Goal: Transaction & Acquisition: Book appointment/travel/reservation

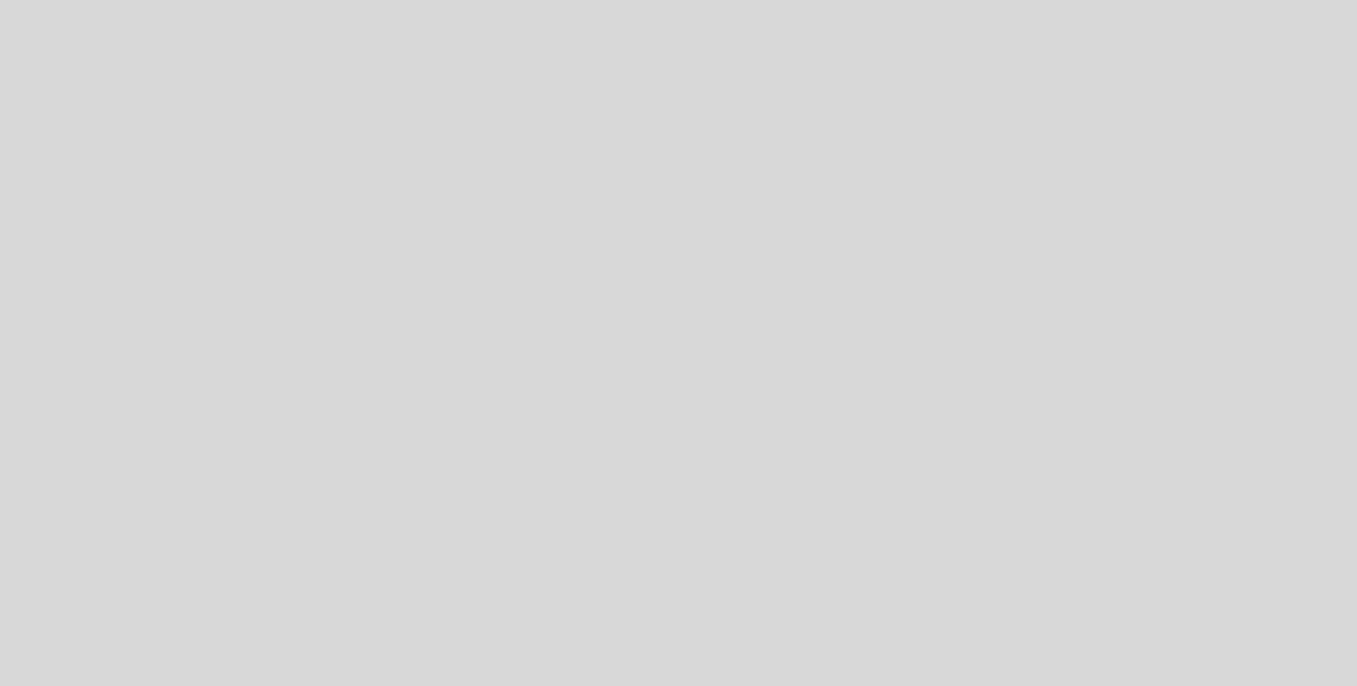
select select "pt"
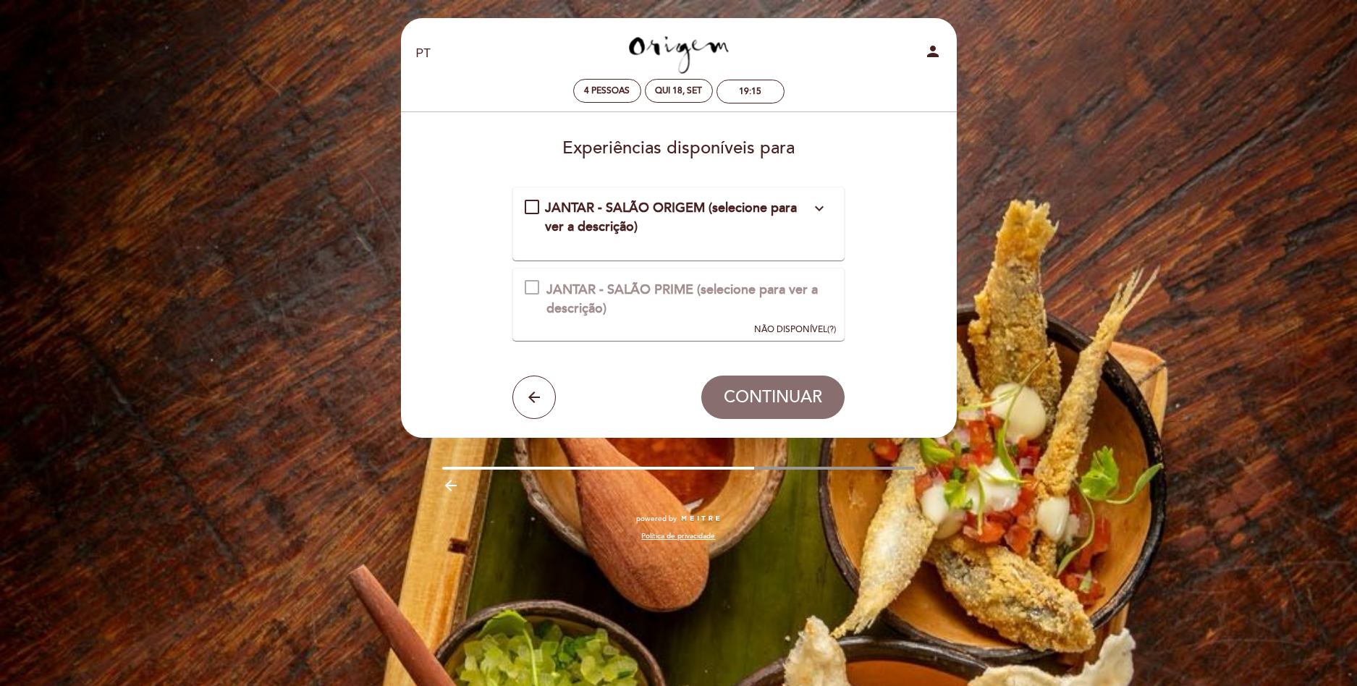
click at [785, 217] on div "JANTAR - SALÃO ORIGEM (selecione para ver a descrição) expand_more" at bounding box center [678, 217] width 266 height 37
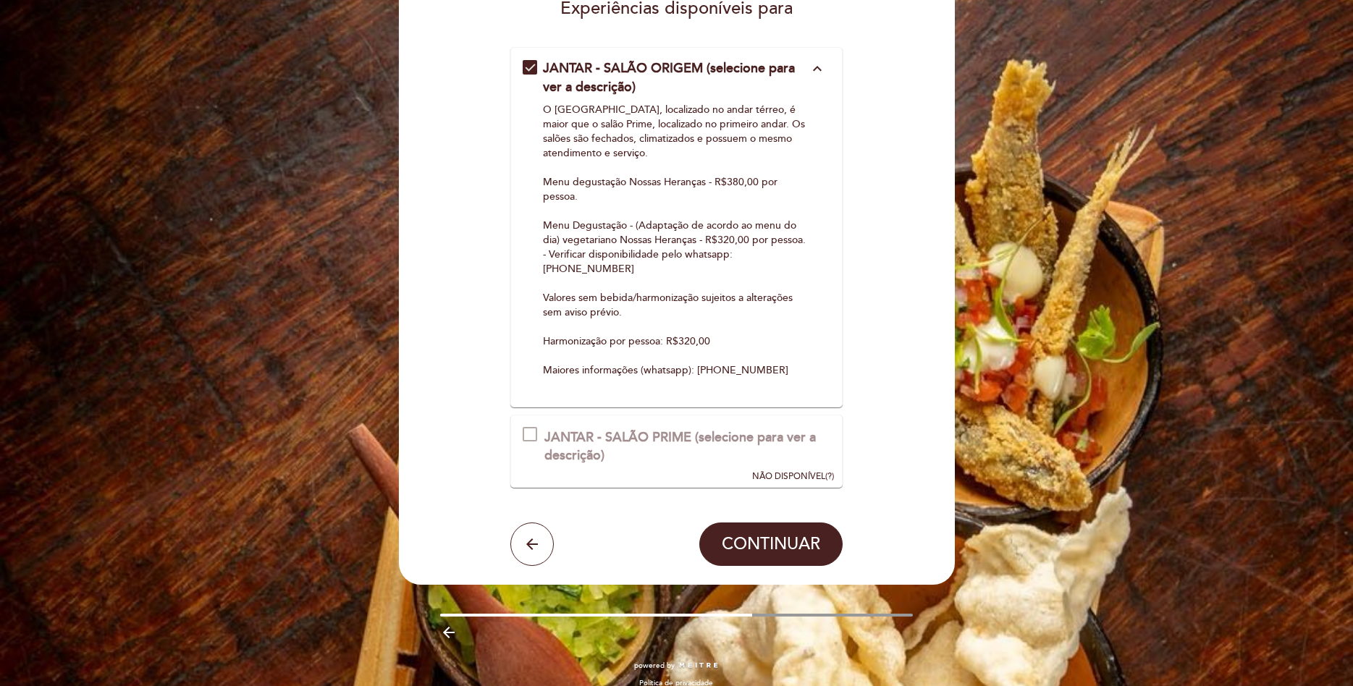
scroll to position [139, 0]
click at [601, 431] on div "JANTAR - SALÃO PRIME (selecione para ver a descrição)" at bounding box center [686, 447] width 285 height 37
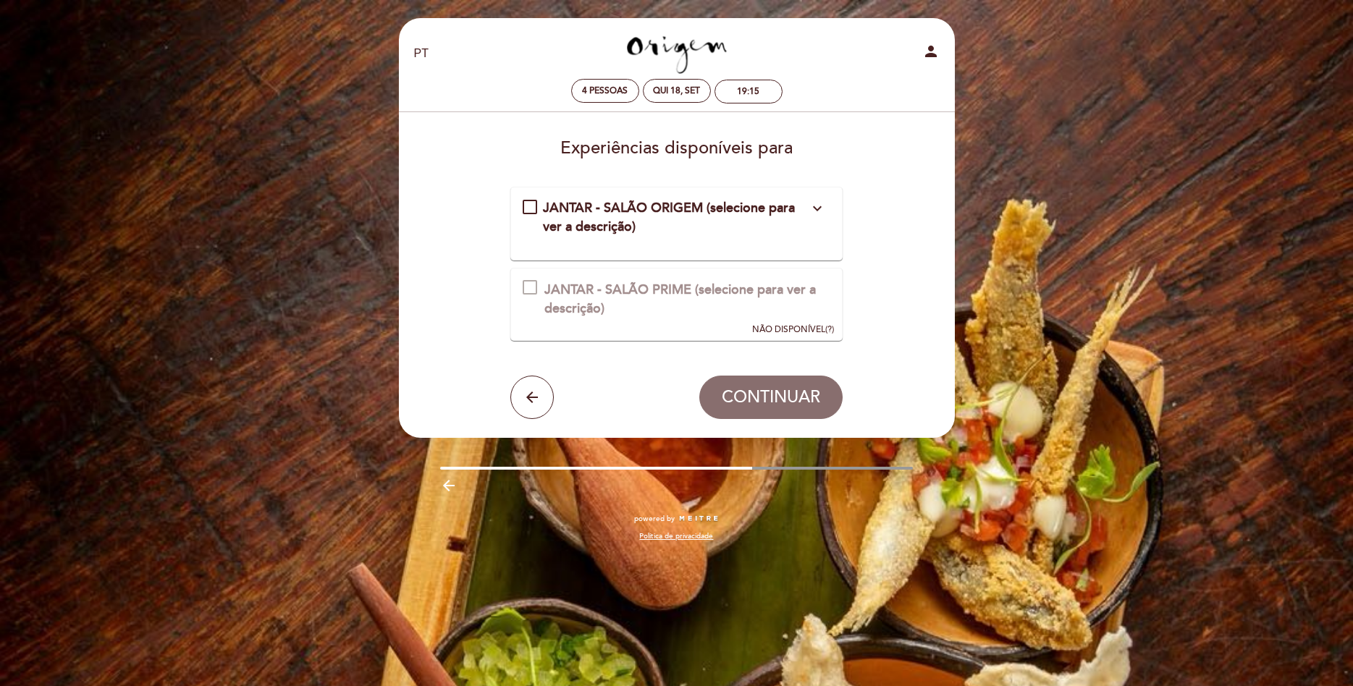
scroll to position [0, 0]
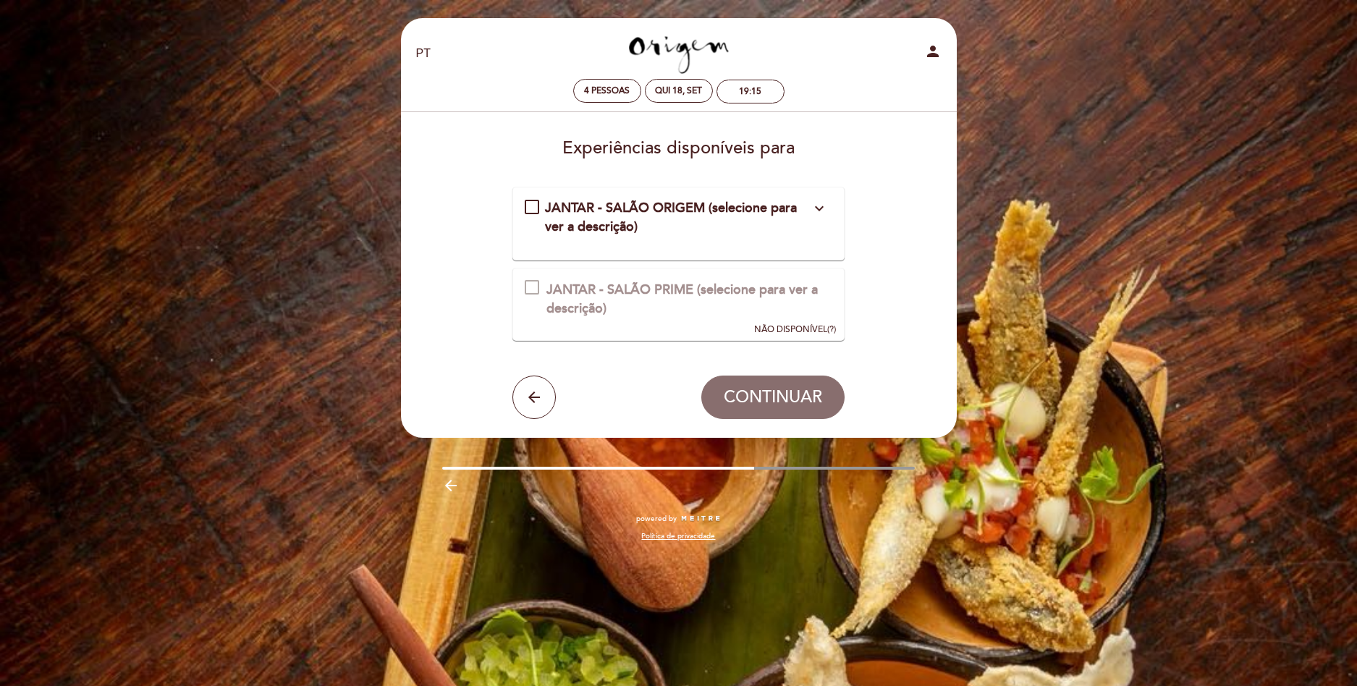
click at [575, 207] on span "JANTAR - SALÃO ORIGEM (selecione para ver a descrição)" at bounding box center [671, 217] width 252 height 35
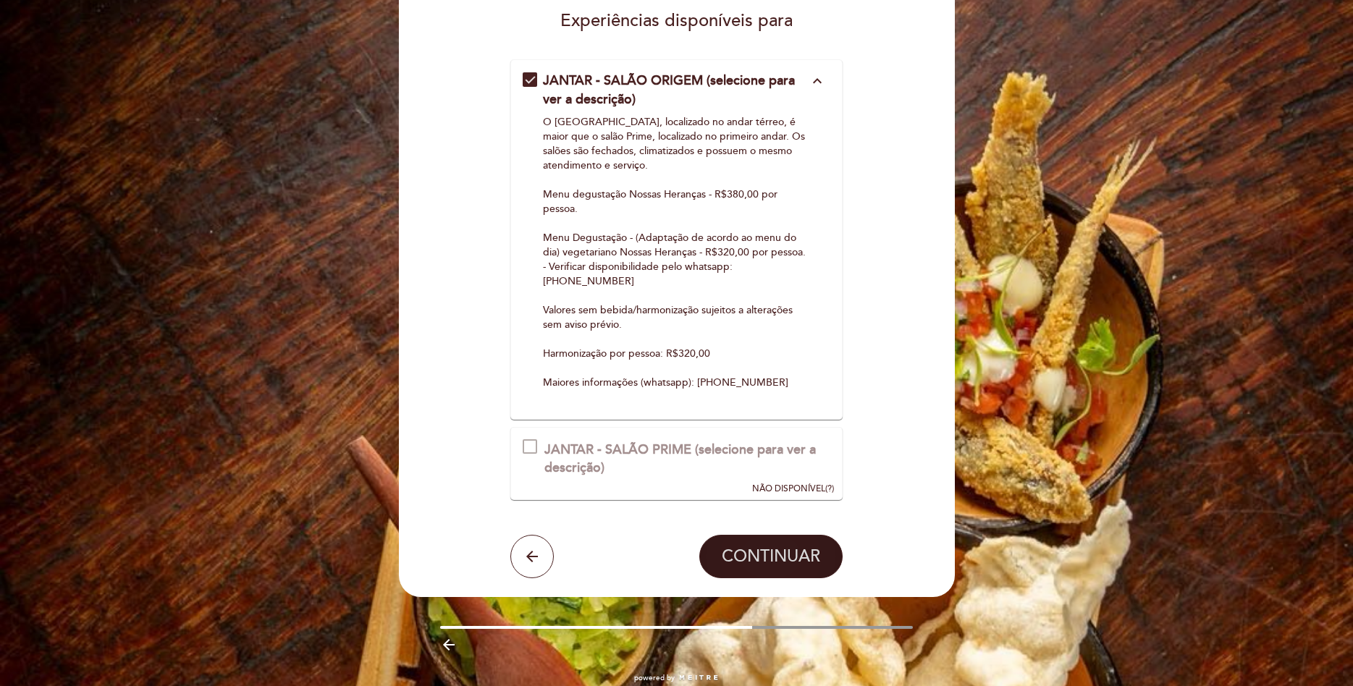
scroll to position [142, 0]
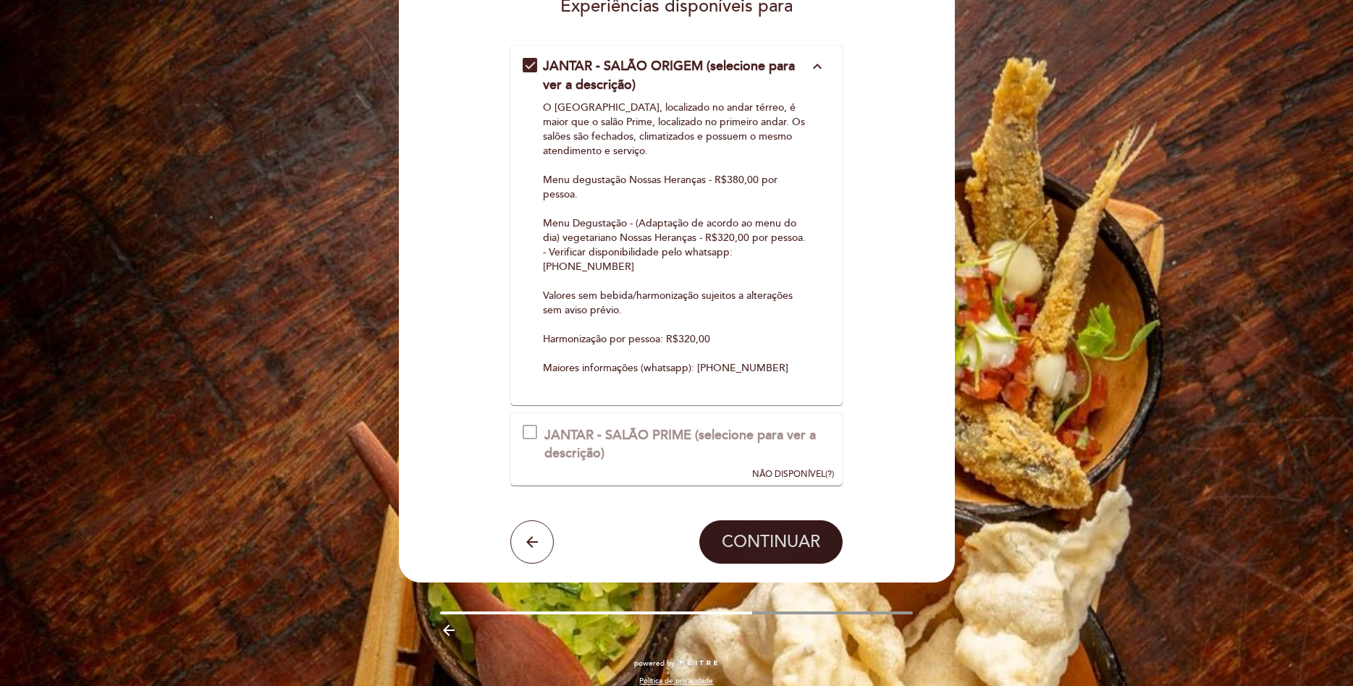
click at [792, 541] on button "CONTINUAR" at bounding box center [770, 541] width 143 height 43
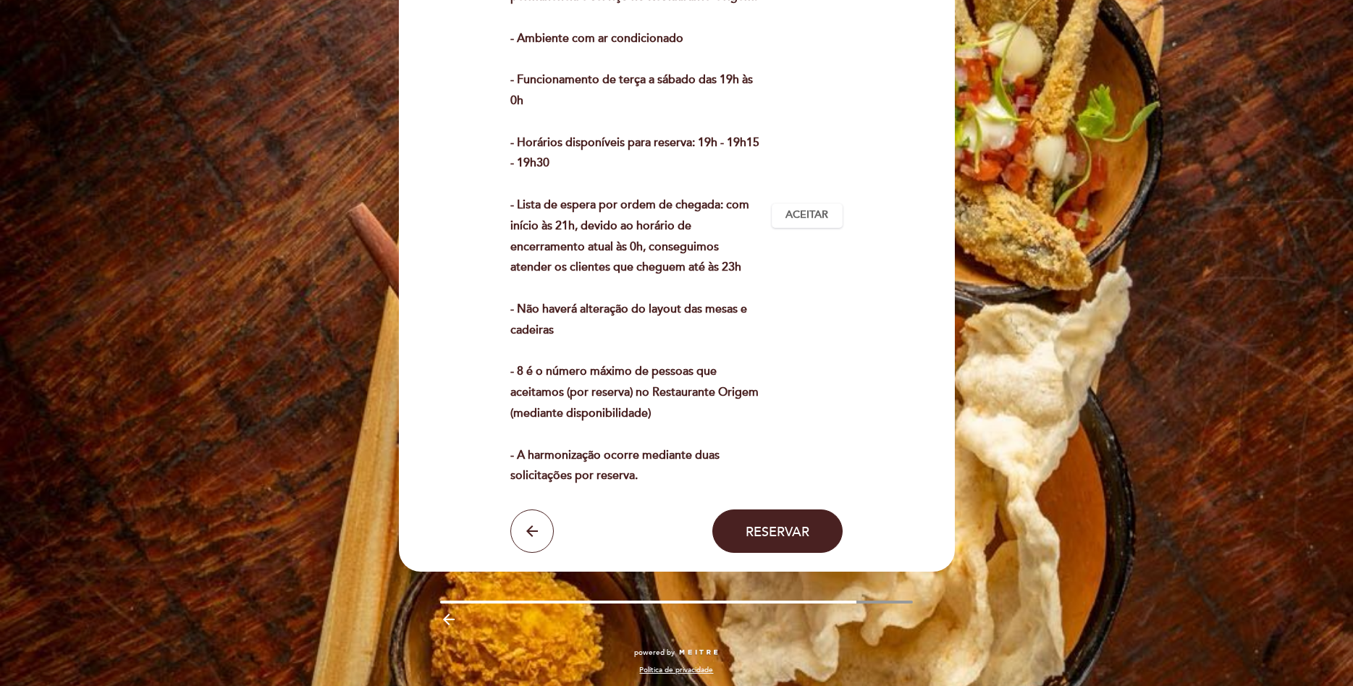
scroll to position [365, 0]
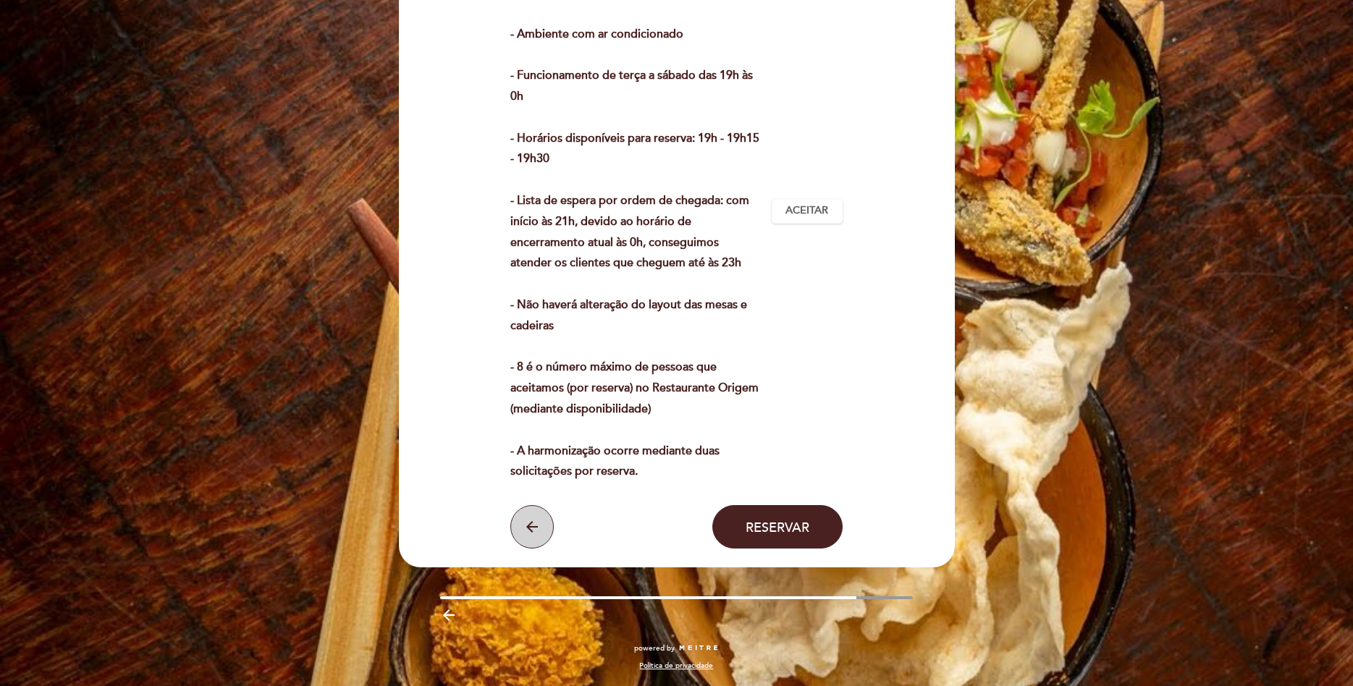
click at [549, 517] on button "arrow_back" at bounding box center [531, 526] width 43 height 43
